Goal: Check status

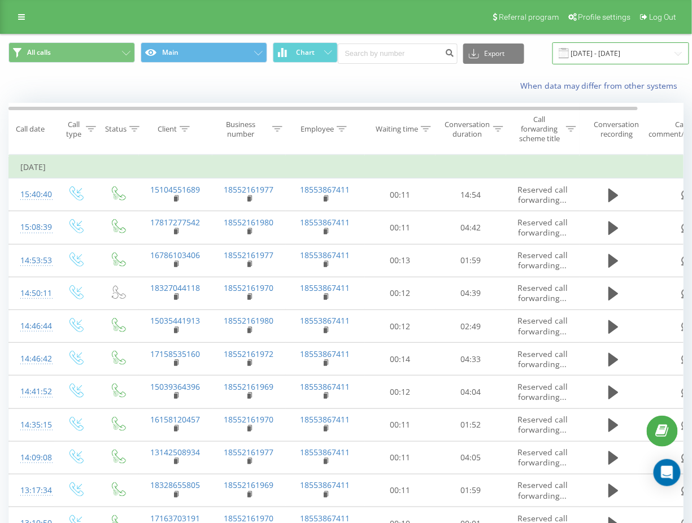
click at [590, 57] on input "[DATE] - [DATE]" at bounding box center [621, 53] width 137 height 22
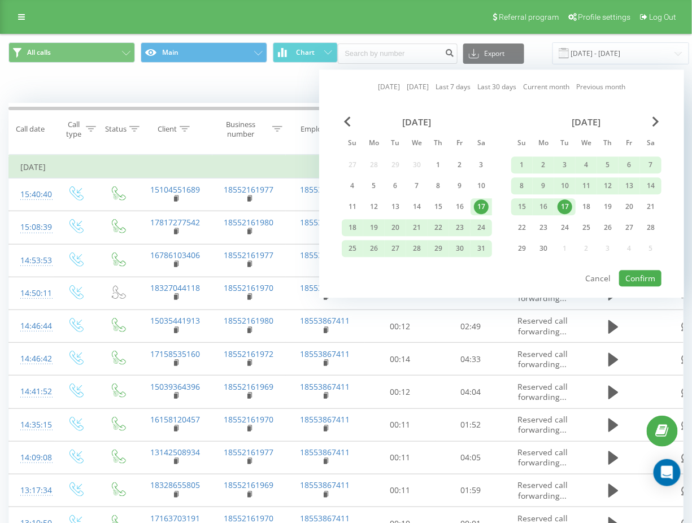
click at [383, 88] on link "[DATE]" at bounding box center [389, 87] width 22 height 11
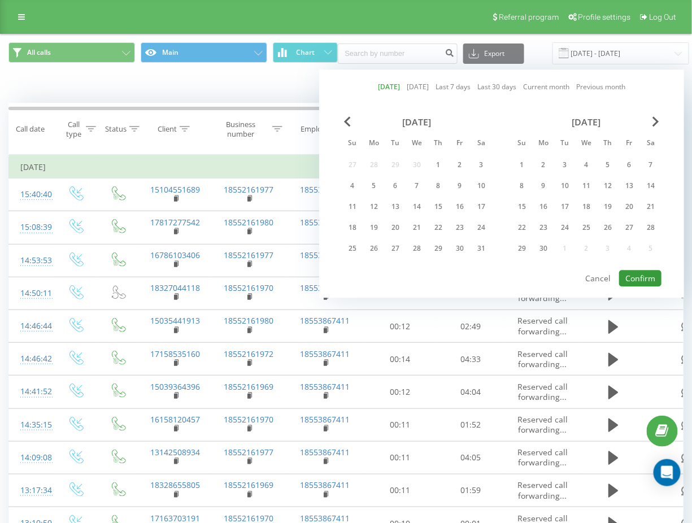
click at [631, 274] on button "Confirm" at bounding box center [640, 278] width 42 height 16
type input "[DATE] - [DATE]"
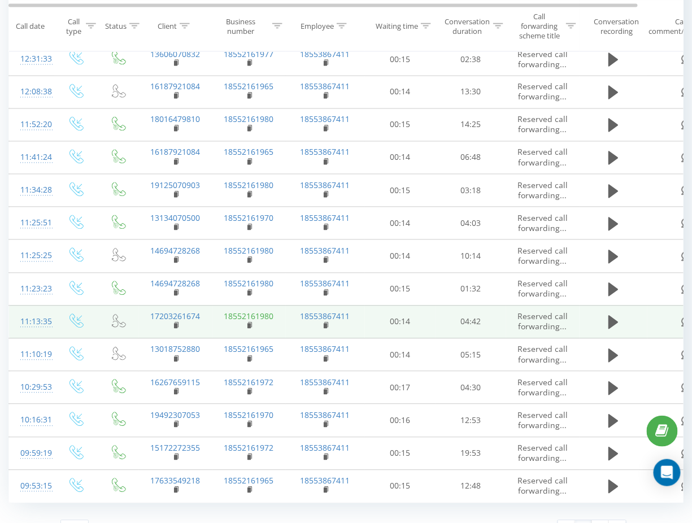
scroll to position [520, 0]
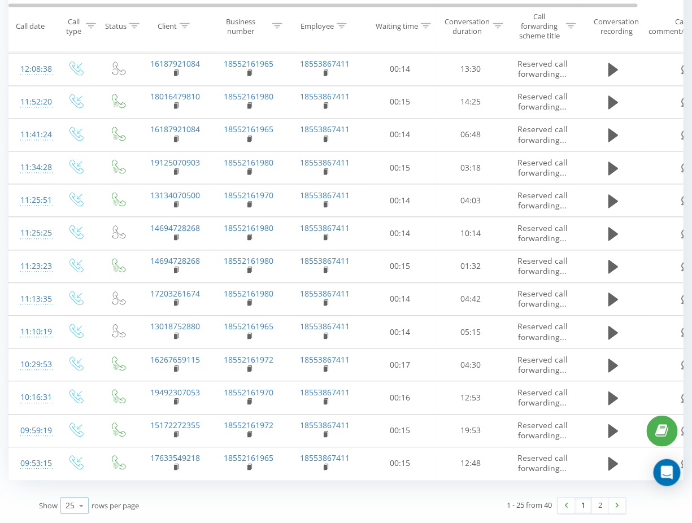
click at [77, 506] on icon at bounding box center [81, 507] width 17 height 22
click at [75, 492] on span "100" at bounding box center [73, 490] width 14 height 11
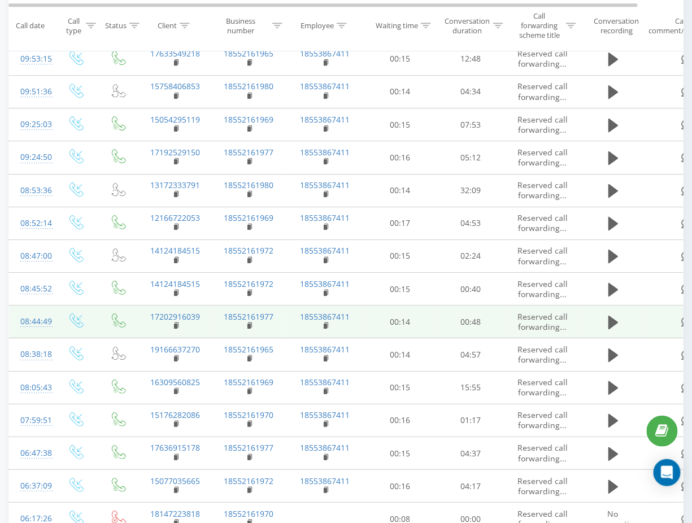
scroll to position [1014, 0]
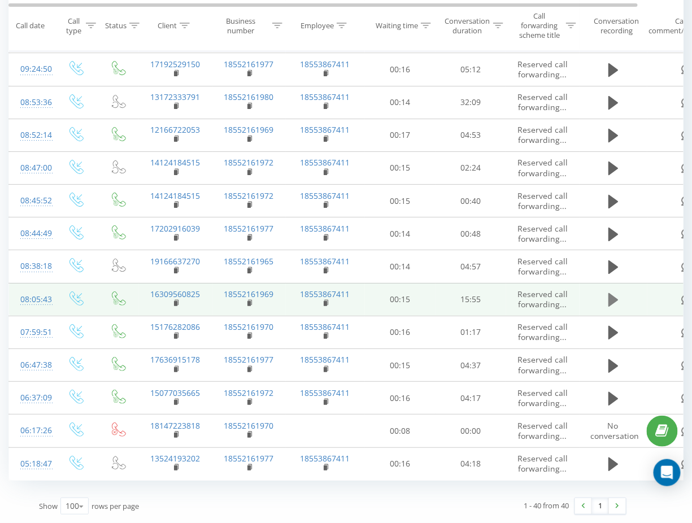
click at [611, 293] on icon at bounding box center [614, 300] width 10 height 16
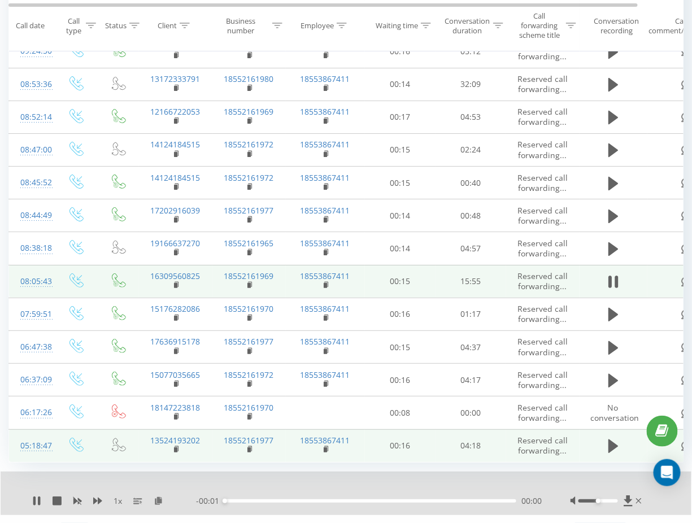
scroll to position [1058, 0]
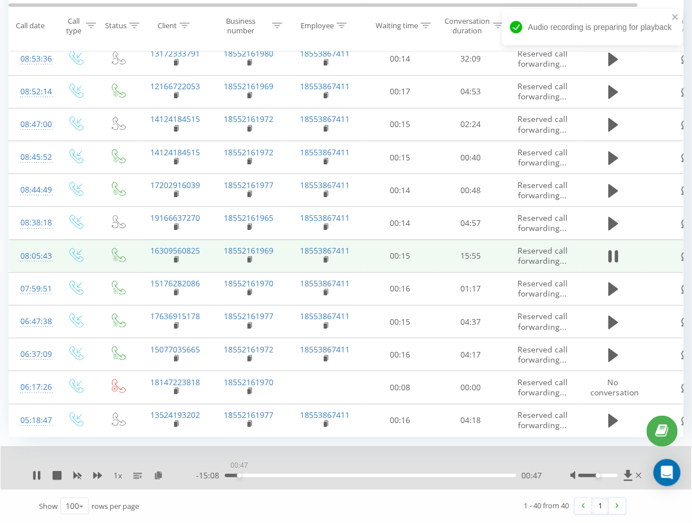
click at [239, 475] on div "00:47" at bounding box center [371, 475] width 292 height 3
click at [612, 254] on icon at bounding box center [614, 257] width 10 height 16
click at [612, 254] on icon at bounding box center [614, 257] width 10 height 14
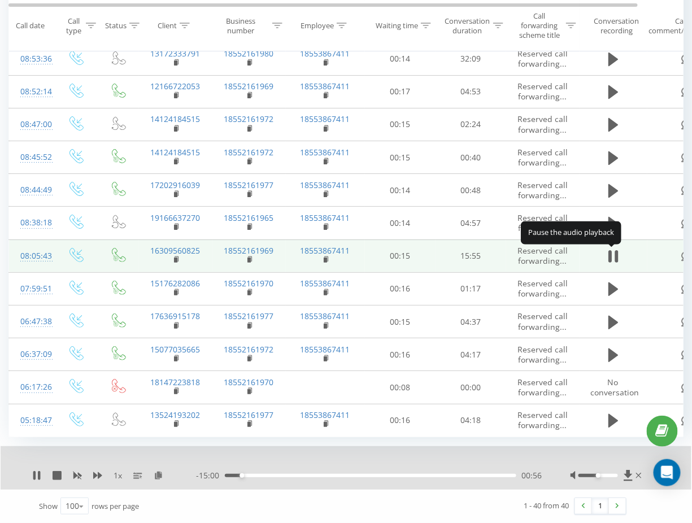
click at [612, 254] on icon at bounding box center [614, 257] width 10 height 16
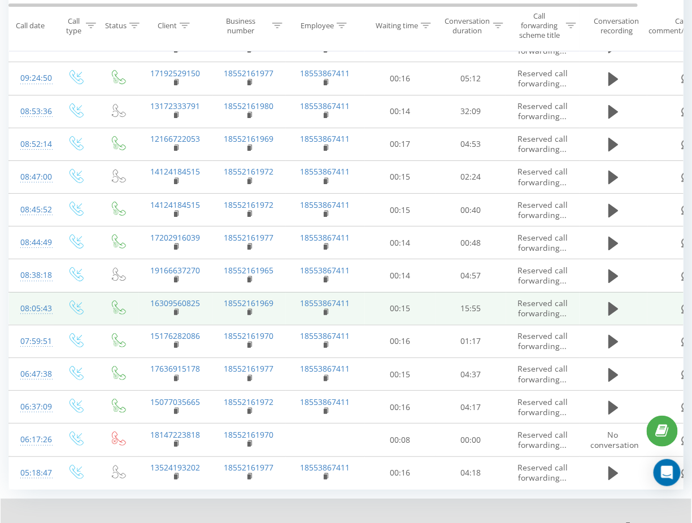
scroll to position [982, 0]
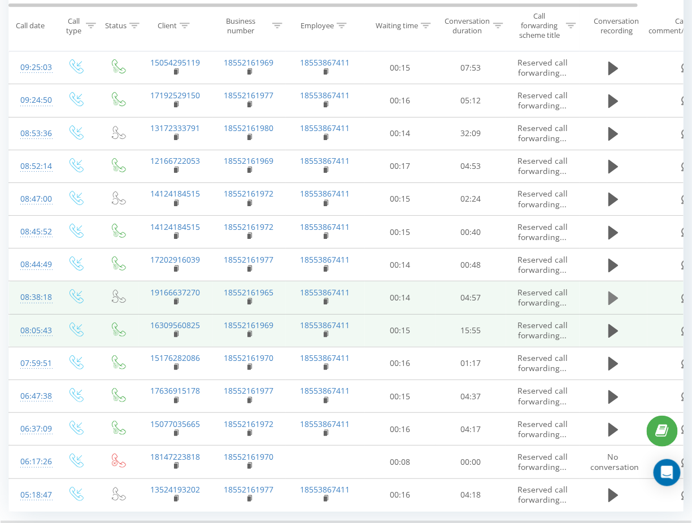
click at [607, 296] on button at bounding box center [613, 298] width 17 height 17
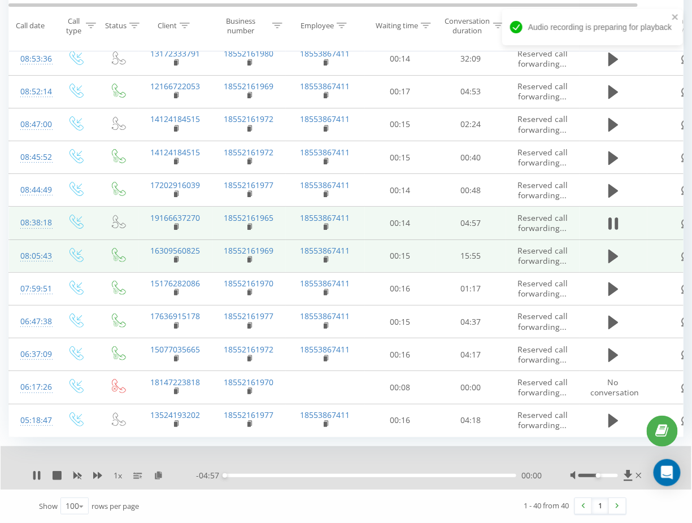
scroll to position [1058, 0]
click at [249, 478] on div "- 04:57 00:00 00:00" at bounding box center [369, 475] width 346 height 11
click at [262, 476] on div "00:00" at bounding box center [371, 475] width 292 height 3
click at [330, 473] on div "- 04:17 00:40 00:40" at bounding box center [369, 475] width 346 height 11
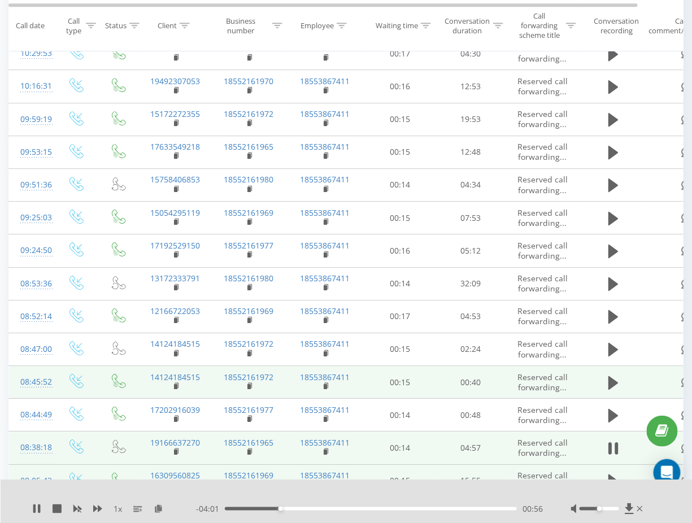
scroll to position [1014, 0]
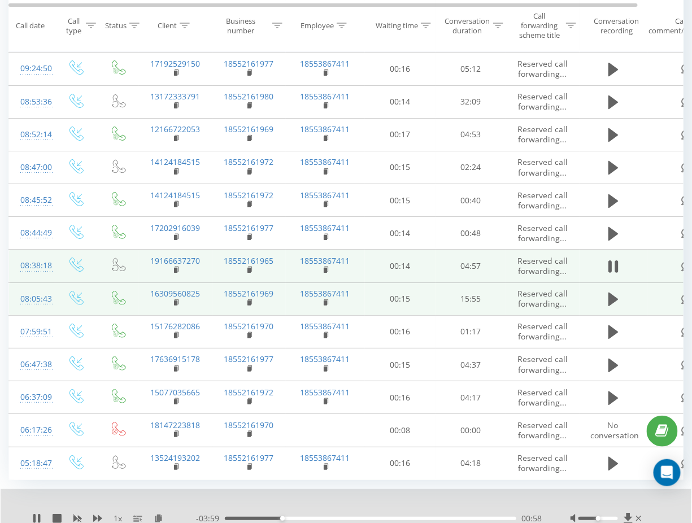
click at [34, 514] on div "1 x" at bounding box center [114, 518] width 164 height 11
click at [58, 518] on icon at bounding box center [57, 518] width 9 height 9
